Goal: Information Seeking & Learning: Learn about a topic

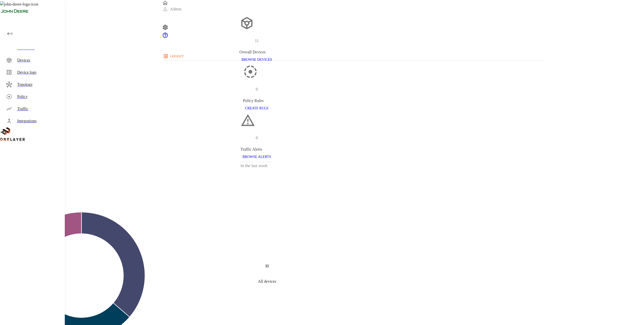
scroll to position [126, 0]
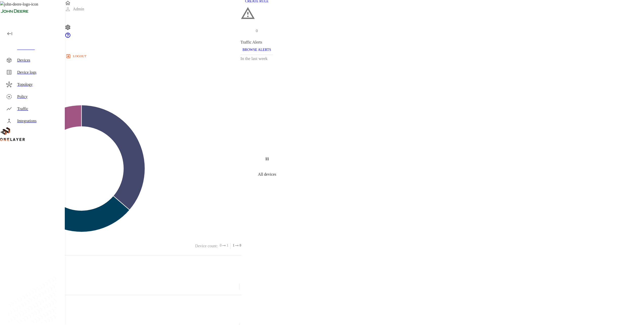
click at [29, 54] on div "Dashboard" at bounding box center [33, 48] width 63 height 12
click at [37, 62] on div "Devices" at bounding box center [39, 60] width 44 height 6
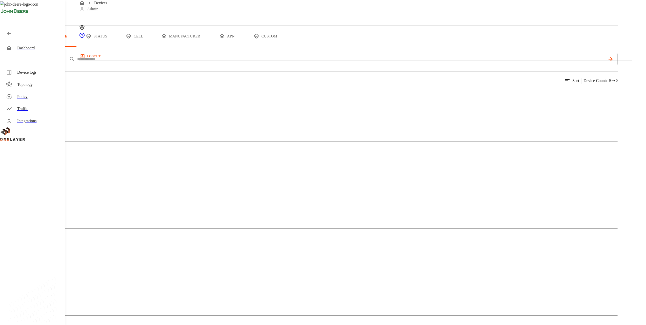
click at [134, 125] on div "Mobile Phone" at bounding box center [308, 112] width 617 height 25
click at [155, 173] on div "Cellular Router 4 Devices 2 Models" at bounding box center [308, 216] width 617 height 87
click at [39, 177] on img at bounding box center [24, 180] width 29 height 6
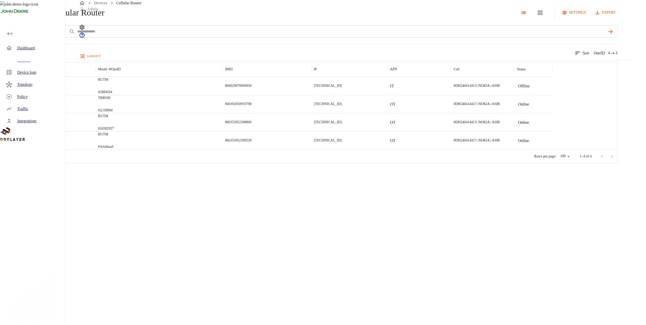
drag, startPoint x: 228, startPoint y: 134, endPoint x: 231, endPoint y: 134, distance: 2.8
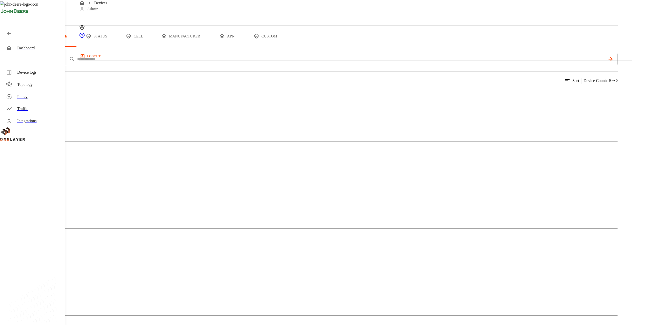
click at [26, 264] on img at bounding box center [17, 267] width 15 height 6
click at [26, 264] on figure at bounding box center [17, 267] width 15 height 6
click at [244, 274] on div "Laptop" at bounding box center [308, 286] width 617 height 25
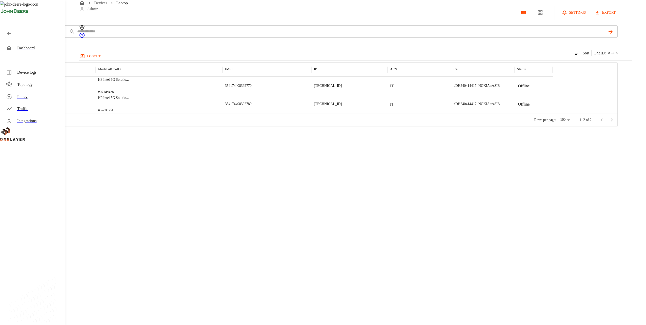
click at [222, 95] on div "HP Intel 5G Solutio ... #071dd4cb" at bounding box center [158, 86] width 127 height 18
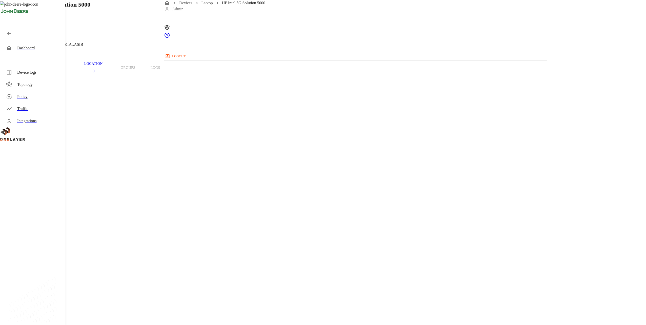
click at [90, 9] on h1 "HP Intel 5G Solution 5000" at bounding box center [57, 4] width 68 height 9
drag, startPoint x: 239, startPoint y: 42, endPoint x: 322, endPoint y: 66, distance: 86.3
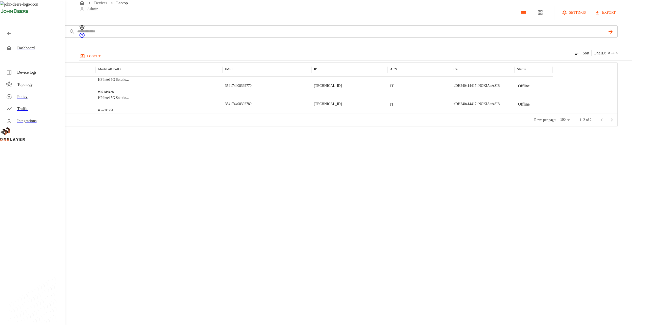
click at [129, 100] on p "HP Intel 5G Solutio ..." at bounding box center [113, 97] width 31 height 5
click at [222, 113] on div "HP Intel 5G Solutio ... #57c0b7f4" at bounding box center [158, 104] width 127 height 18
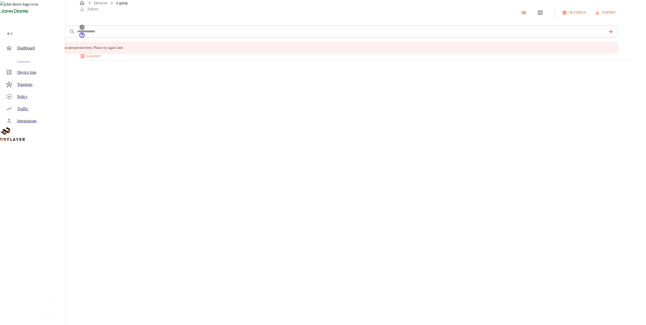
drag, startPoint x: 287, startPoint y: 89, endPoint x: 287, endPoint y: 83, distance: 5.8
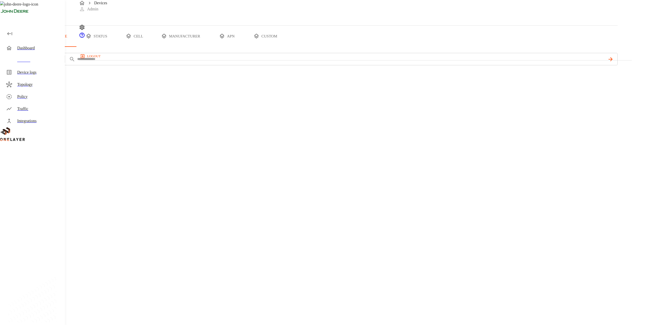
click at [53, 64] on div "Devices" at bounding box center [33, 60] width 63 height 12
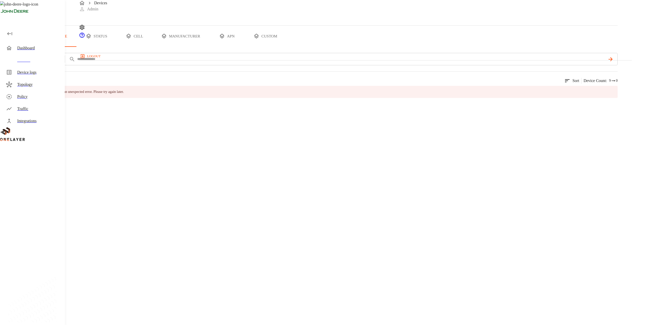
click at [56, 44] on div "Dashboard" at bounding box center [33, 48] width 63 height 12
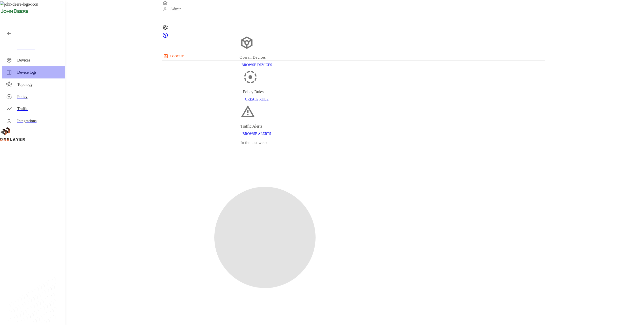
click at [50, 66] on div "Device logs" at bounding box center [33, 72] width 63 height 12
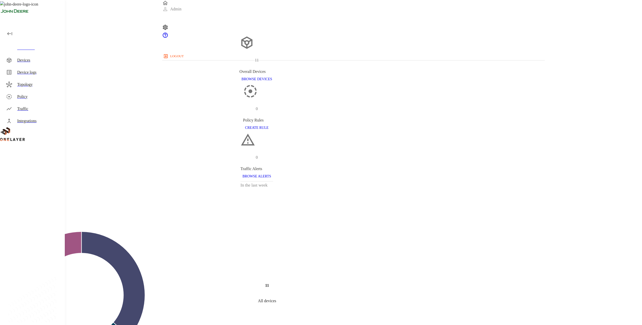
click at [38, 64] on div "Devices" at bounding box center [33, 60] width 63 height 12
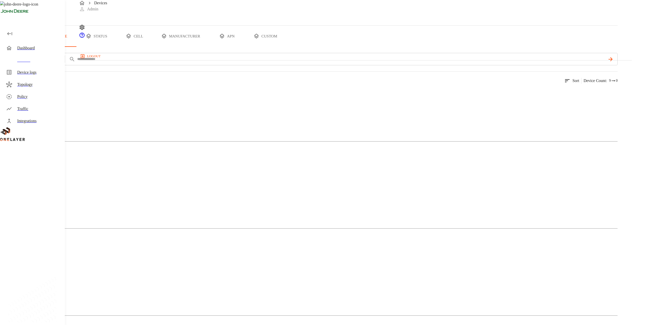
click at [266, 274] on div "Laptop" at bounding box center [308, 286] width 617 height 25
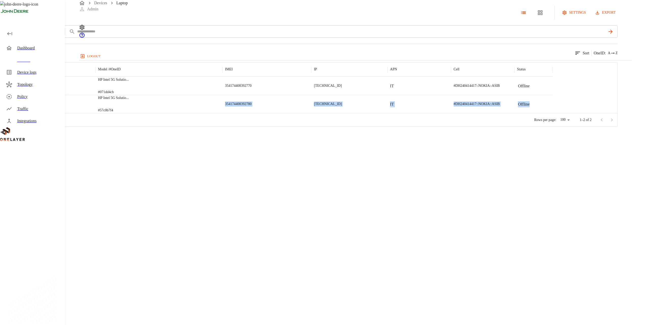
drag, startPoint x: 214, startPoint y: 126, endPoint x: 301, endPoint y: 224, distance: 130.8
click at [301, 113] on div "Type Manufacturer Model / # OneID IMEI IP APN Cell Status HP Intel 5G Solutio .…" at bounding box center [308, 87] width 617 height 51
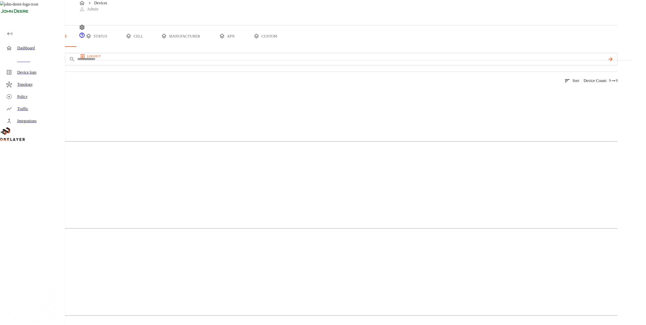
click at [255, 274] on div "Laptop" at bounding box center [308, 286] width 617 height 25
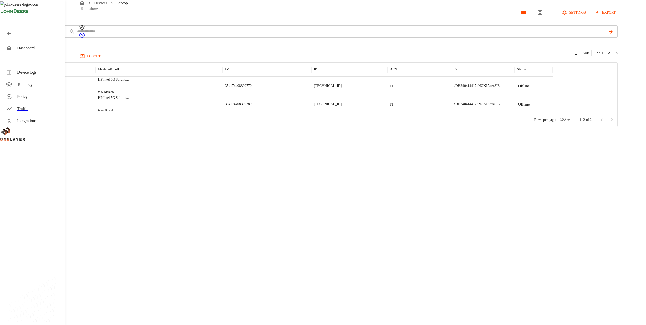
click at [311, 113] on div "354174408392780" at bounding box center [266, 104] width 89 height 18
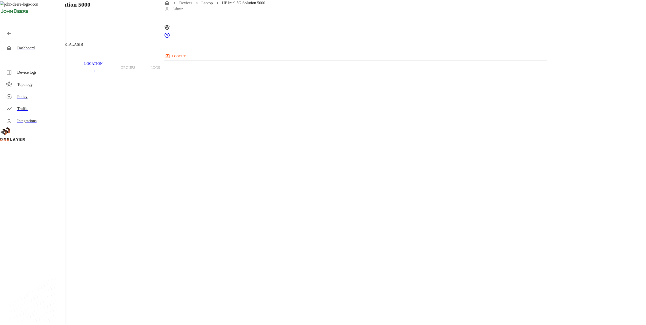
click at [90, 9] on h1 "HP Intel 5G Solution 5000" at bounding box center [57, 4] width 68 height 9
copy h1 "HP Intel 5G Solution 5000"
click at [302, 75] on div "Overview Traffic Location Groups Logs" at bounding box center [258, 68] width 517 height 32
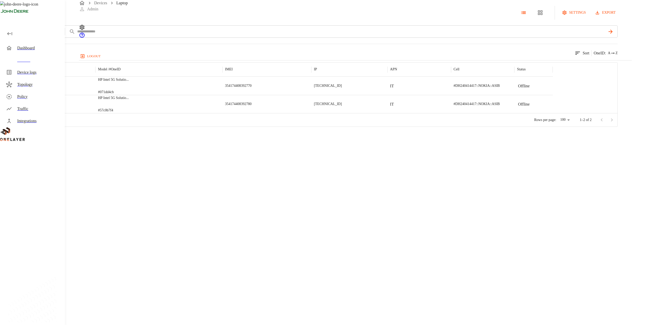
click at [62, 20] on div "Laptop" at bounding box center [31, 13] width 62 height 14
click at [6, 15] on icon at bounding box center [3, 13] width 6 height 6
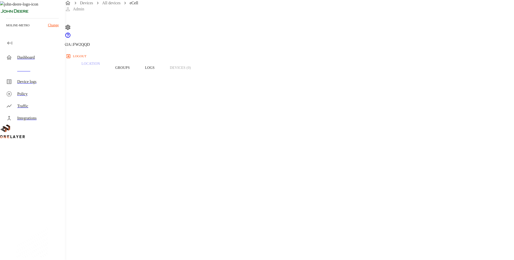
scroll to position [179, 0]
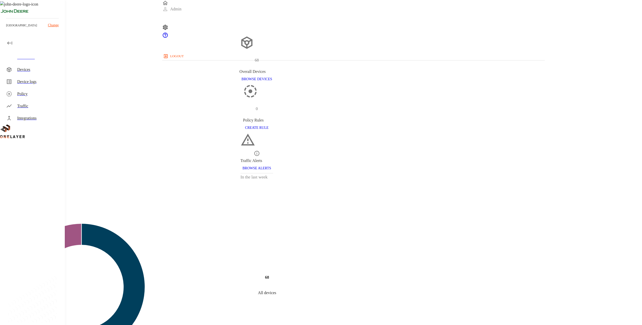
click at [47, 67] on div "Devices" at bounding box center [39, 70] width 44 height 6
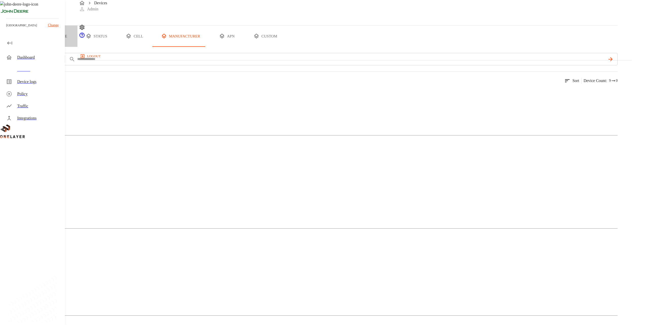
click at [77, 47] on button "type" at bounding box center [58, 36] width 38 height 21
click at [26, 96] on figure at bounding box center [18, 93] width 16 height 6
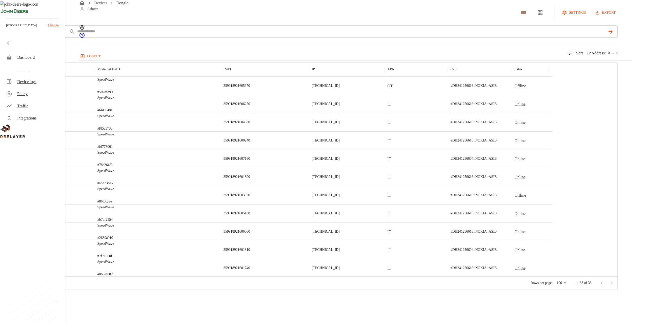
drag, startPoint x: 297, startPoint y: 187, endPoint x: 289, endPoint y: 183, distance: 9.1
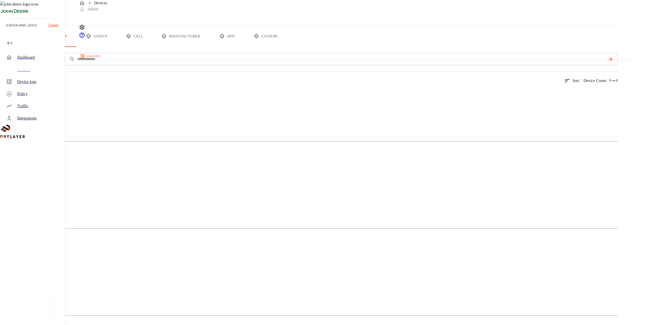
click at [194, 187] on div "Mobile Phone" at bounding box center [308, 199] width 617 height 25
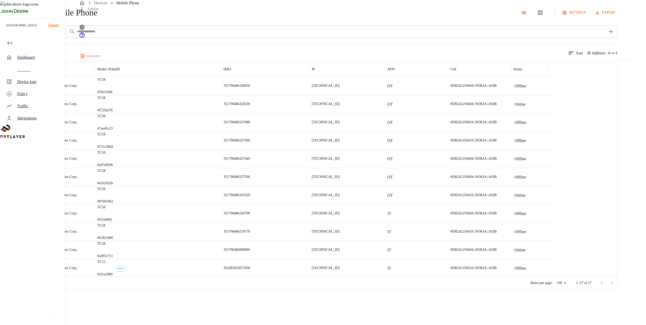
drag, startPoint x: 306, startPoint y: 142, endPoint x: 300, endPoint y: 135, distance: 9.1
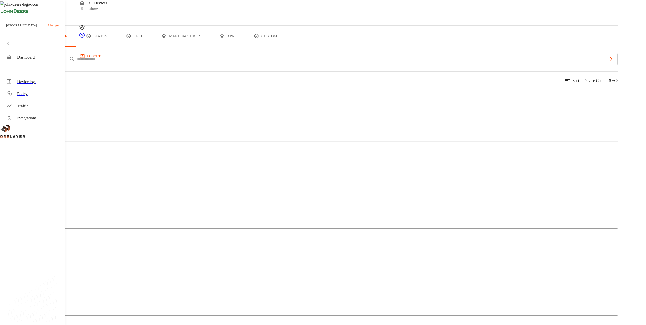
click at [24, 264] on img at bounding box center [17, 267] width 14 height 6
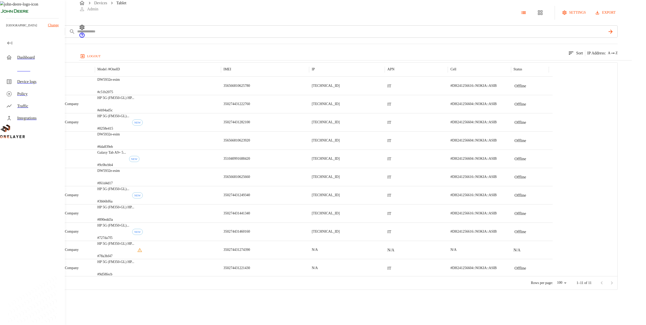
click at [120, 173] on p "DW5932e-esim" at bounding box center [108, 170] width 23 height 5
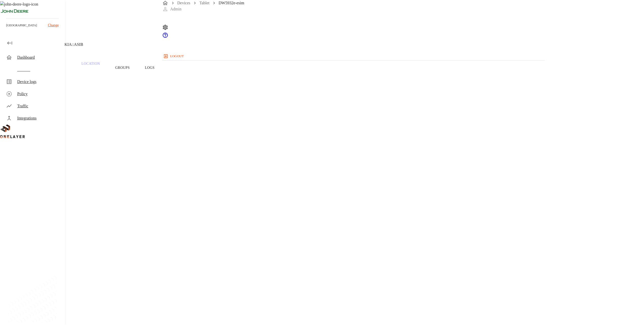
click at [62, 9] on h1 "DW5932e-esim" at bounding box center [42, 4] width 39 height 9
copy h1 "DW5932e"
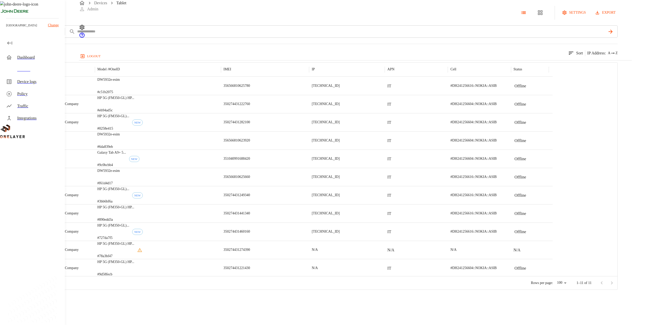
drag, startPoint x: 318, startPoint y: 104, endPoint x: 314, endPoint y: 103, distance: 4.2
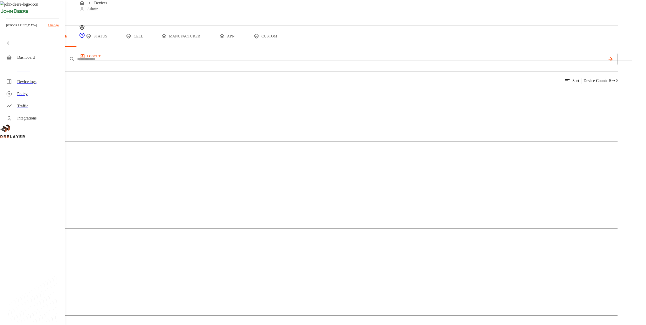
click at [181, 0] on div "Devices Admin logout" at bounding box center [355, 30] width 553 height 60
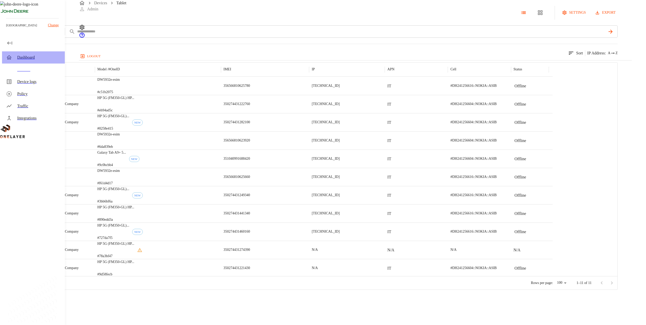
click at [28, 58] on div "Dashboard" at bounding box center [39, 57] width 44 height 6
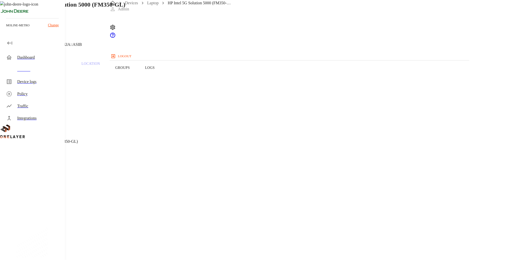
click at [125, 9] on h1 "HP Intel 5G Solution 5000 (FM350-GL)" at bounding box center [74, 4] width 103 height 9
drag, startPoint x: 258, startPoint y: 38, endPoint x: 262, endPoint y: 38, distance: 4.3
click at [125, 9] on h1 "HP Intel 5G Solution 5000 (FM350-GL)" at bounding box center [74, 4] width 103 height 9
drag, startPoint x: 261, startPoint y: 38, endPoint x: 304, endPoint y: 38, distance: 42.5
click at [125, 9] on h1 "HP Intel 5G Solution 5000 (FM350-GL)" at bounding box center [74, 4] width 103 height 9
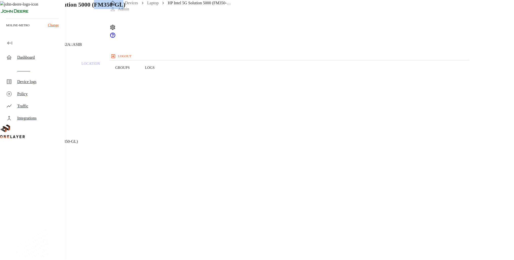
copy h1 "FM350-GL"
